Goal: Find specific page/section: Find specific page/section

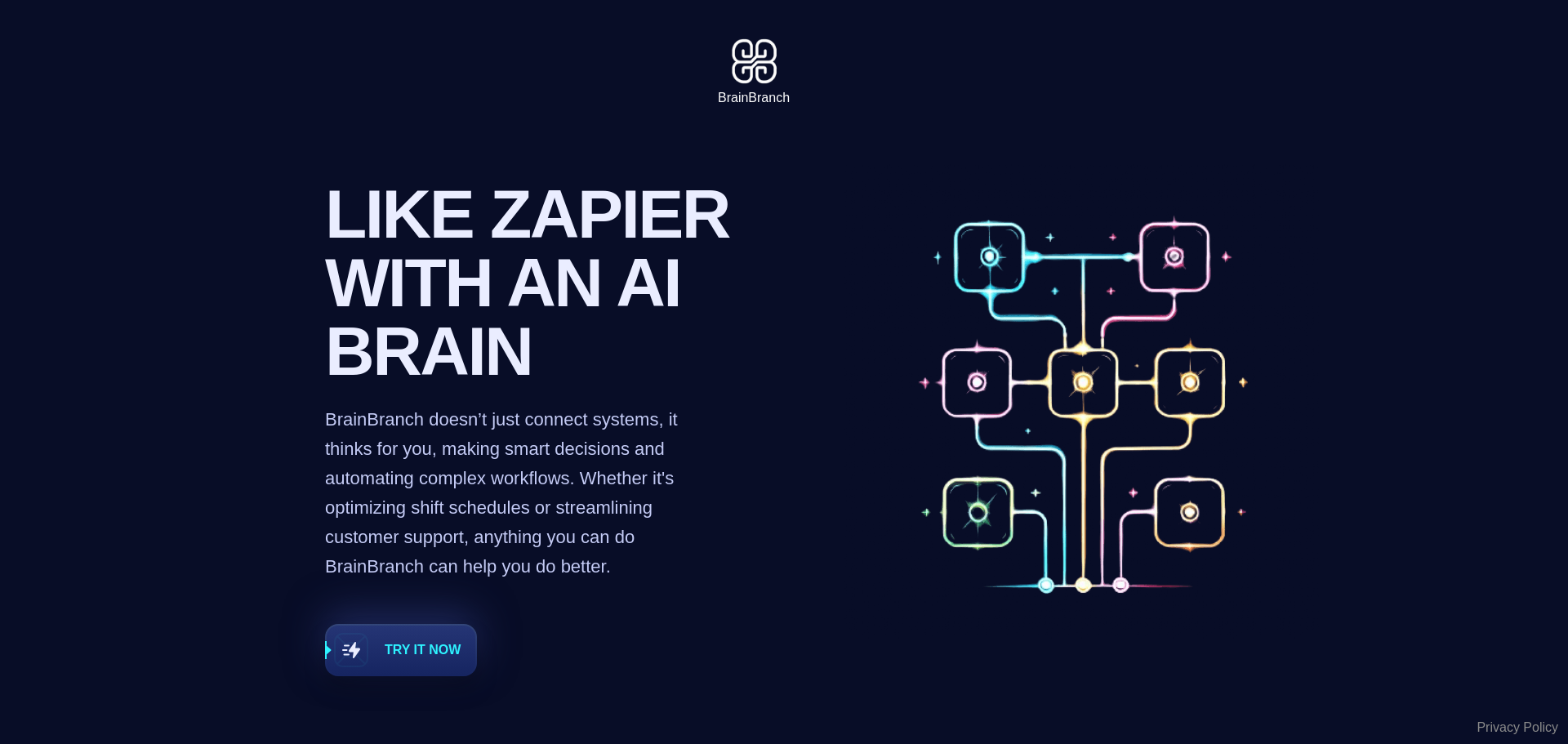
click at [750, 101] on div "BrainBranch" at bounding box center [753, 98] width 72 height 20
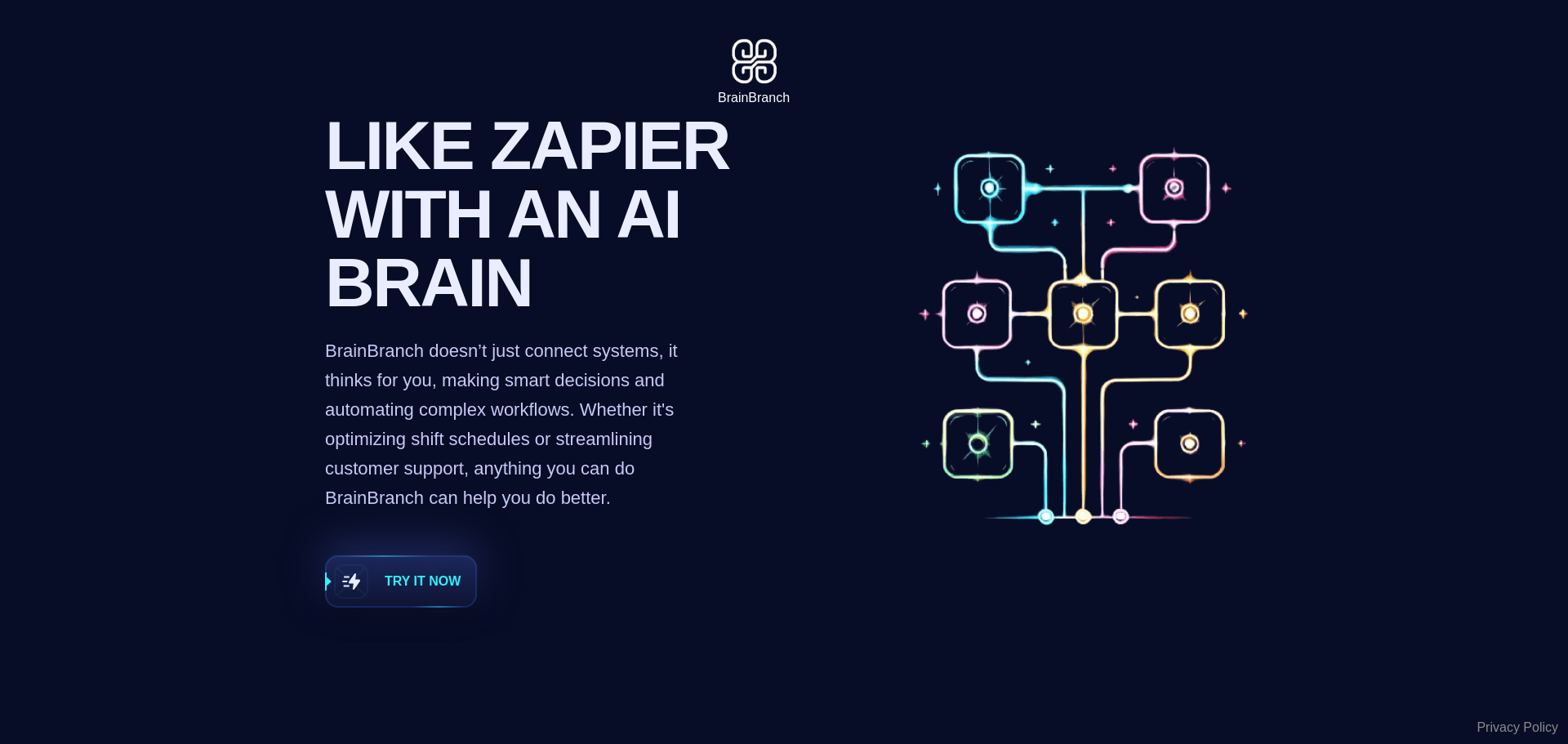
click at [391, 594] on span "Try it now" at bounding box center [401, 581] width 149 height 49
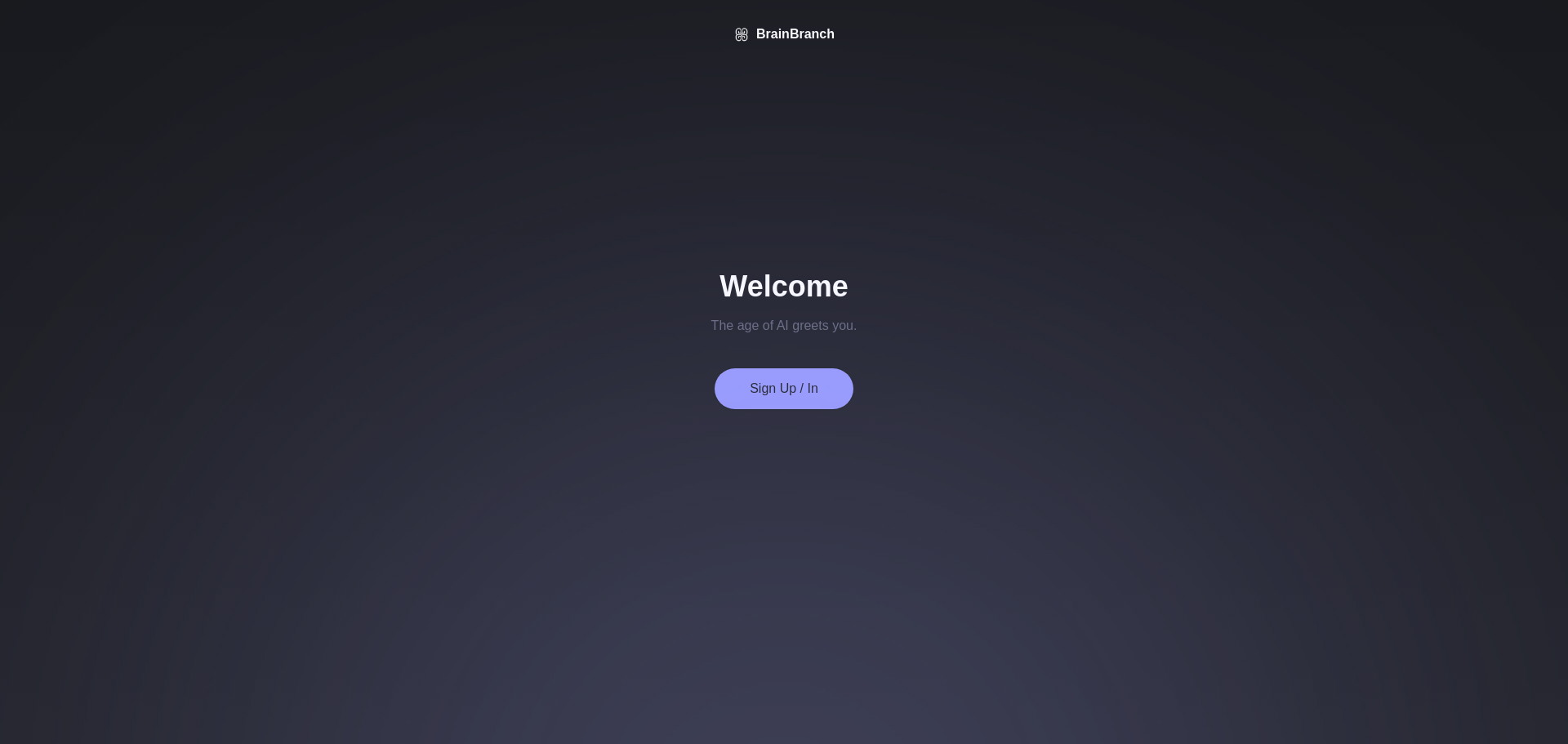
click at [822, 392] on button "Sign Up / In" at bounding box center [784, 388] width 139 height 41
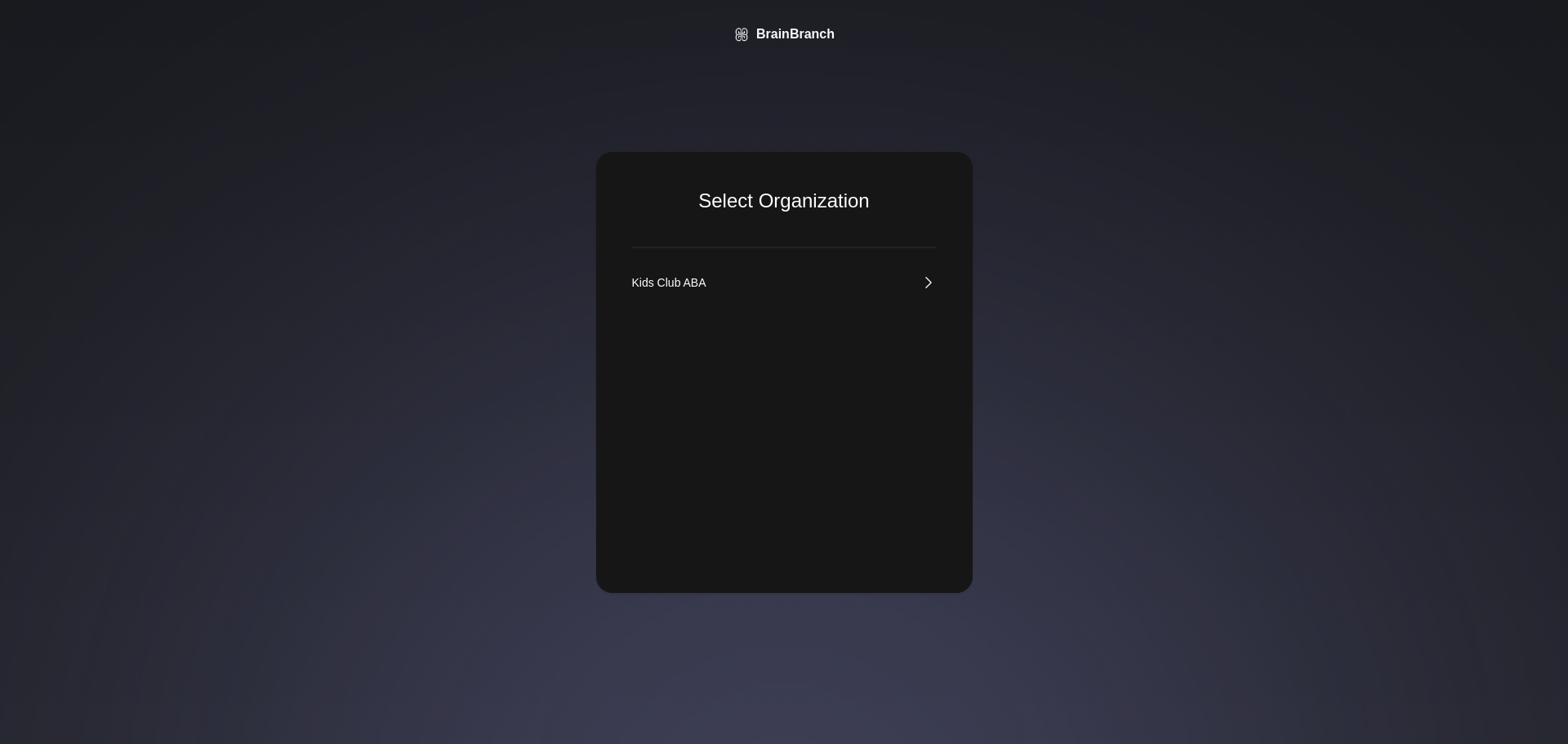
click at [910, 280] on link "Kids Club ABA" at bounding box center [784, 282] width 305 height 16
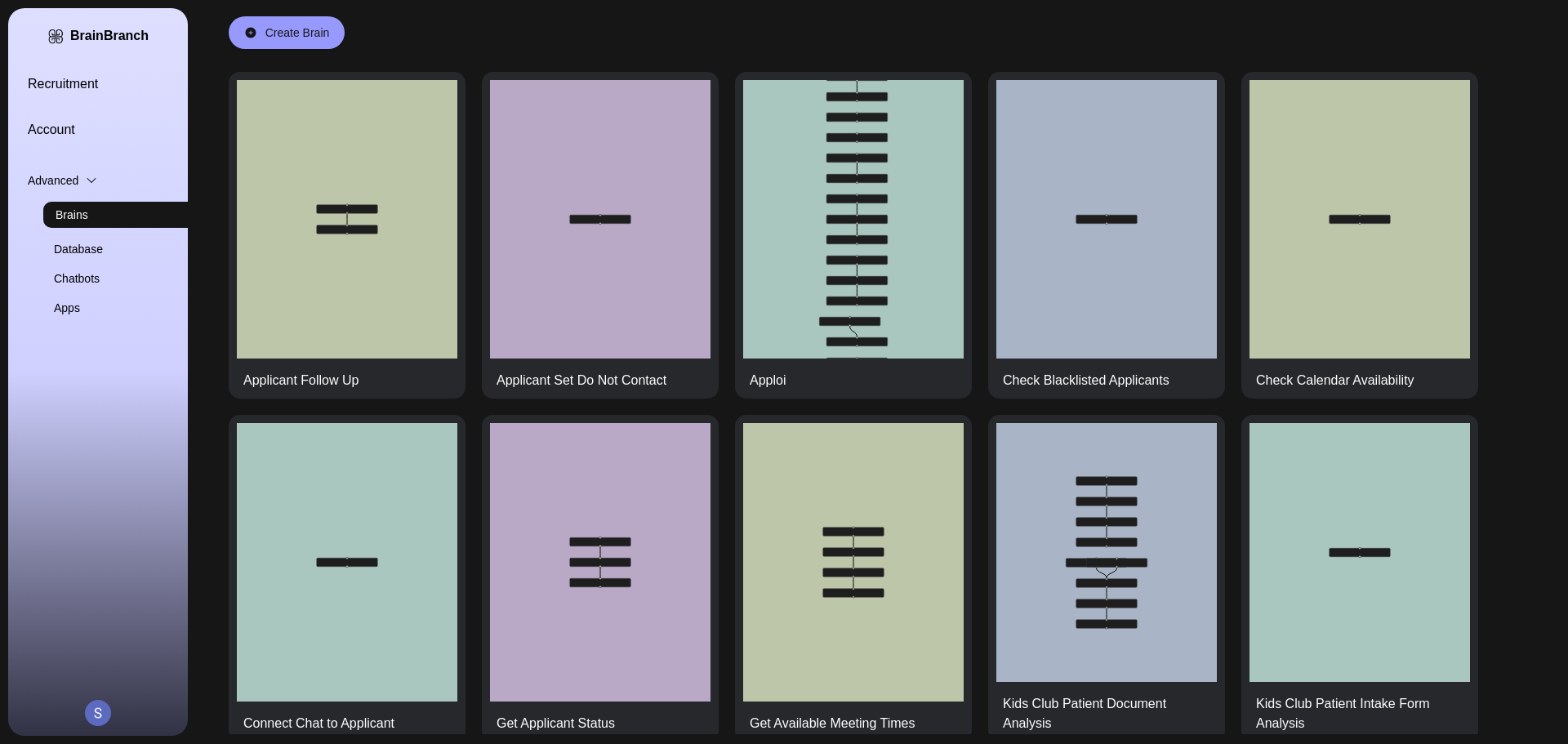
click at [50, 104] on div "Recruitment Account" at bounding box center [117, 107] width 180 height 66
click at [66, 85] on link "Recruitment" at bounding box center [117, 84] width 180 height 20
